Goal: Task Accomplishment & Management: Manage account settings

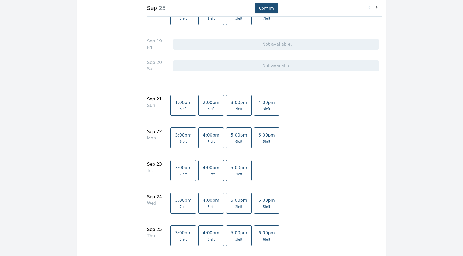
scroll to position [570, 0]
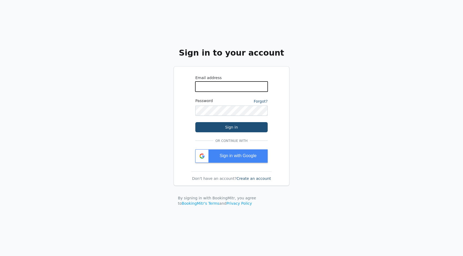
click at [224, 89] on input "WhatsApp Phone Number" at bounding box center [231, 87] width 72 height 10
type input "[EMAIL_ADDRESS][PERSON_NAME][DOMAIN_NAME]"
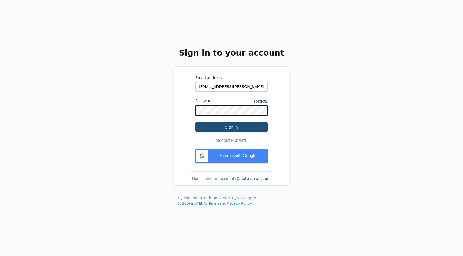
click at [195, 122] on button "Sign in" at bounding box center [231, 127] width 72 height 10
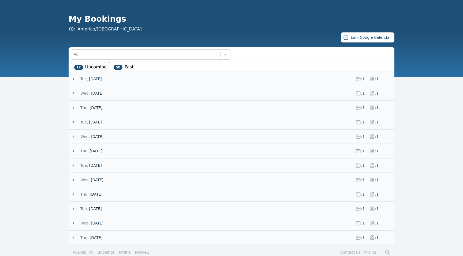
scroll to position [22, 0]
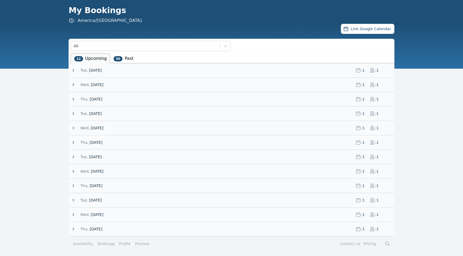
click at [74, 100] on icon at bounding box center [73, 99] width 5 height 5
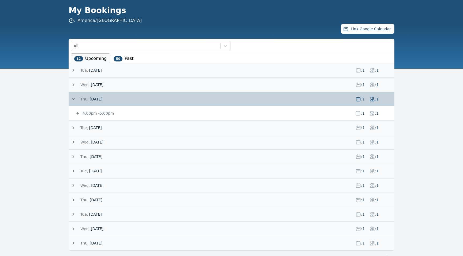
click at [93, 114] on small "4:00pm - 5:00pm" at bounding box center [97, 113] width 32 height 4
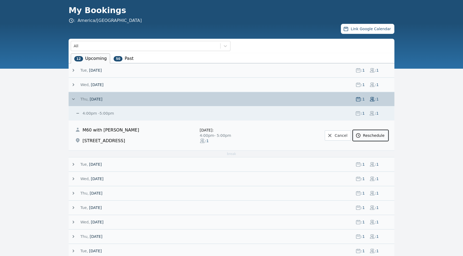
click at [370, 135] on link "Reschedule" at bounding box center [370, 136] width 35 height 10
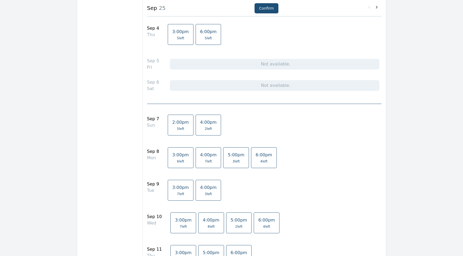
scroll to position [105, 0]
click at [175, 125] on link "2:00pm 5 left" at bounding box center [181, 124] width 26 height 21
click at [265, 9] on button "Confirm" at bounding box center [266, 8] width 24 height 10
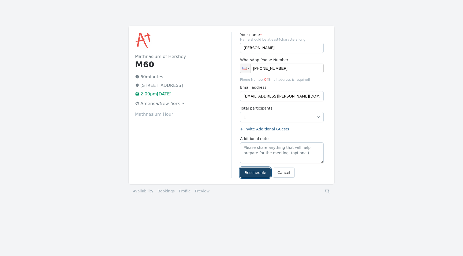
click at [254, 172] on button "Reschedule" at bounding box center [255, 173] width 31 height 10
